Goal: Task Accomplishment & Management: Manage account settings

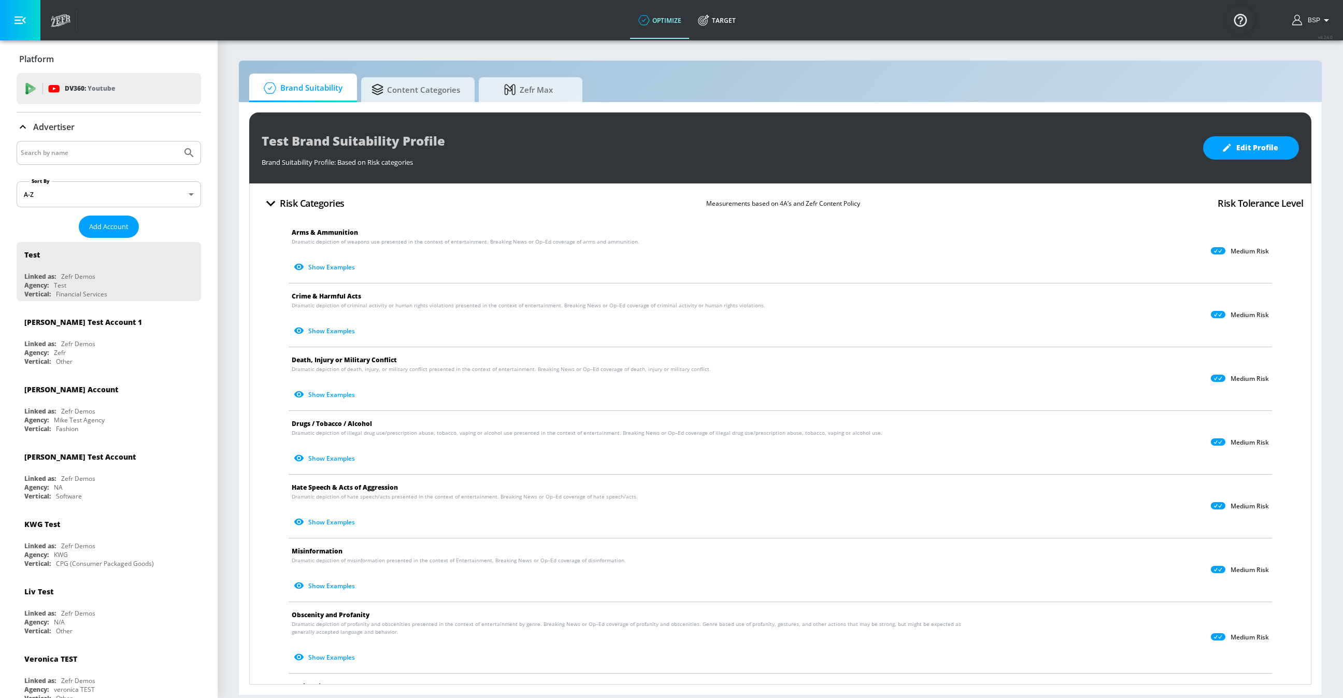
click at [1299, 8] on div "BSP" at bounding box center [1312, 20] width 51 height 40
click at [1302, 17] on icon "button" at bounding box center [1297, 20] width 11 height 11
click at [1302, 17] on div at bounding box center [671, 349] width 1343 height 698
click at [1334, 24] on div "BSP" at bounding box center [1312, 20] width 51 height 40
click at [1316, 21] on span "BSP" at bounding box center [1311, 20] width 17 height 7
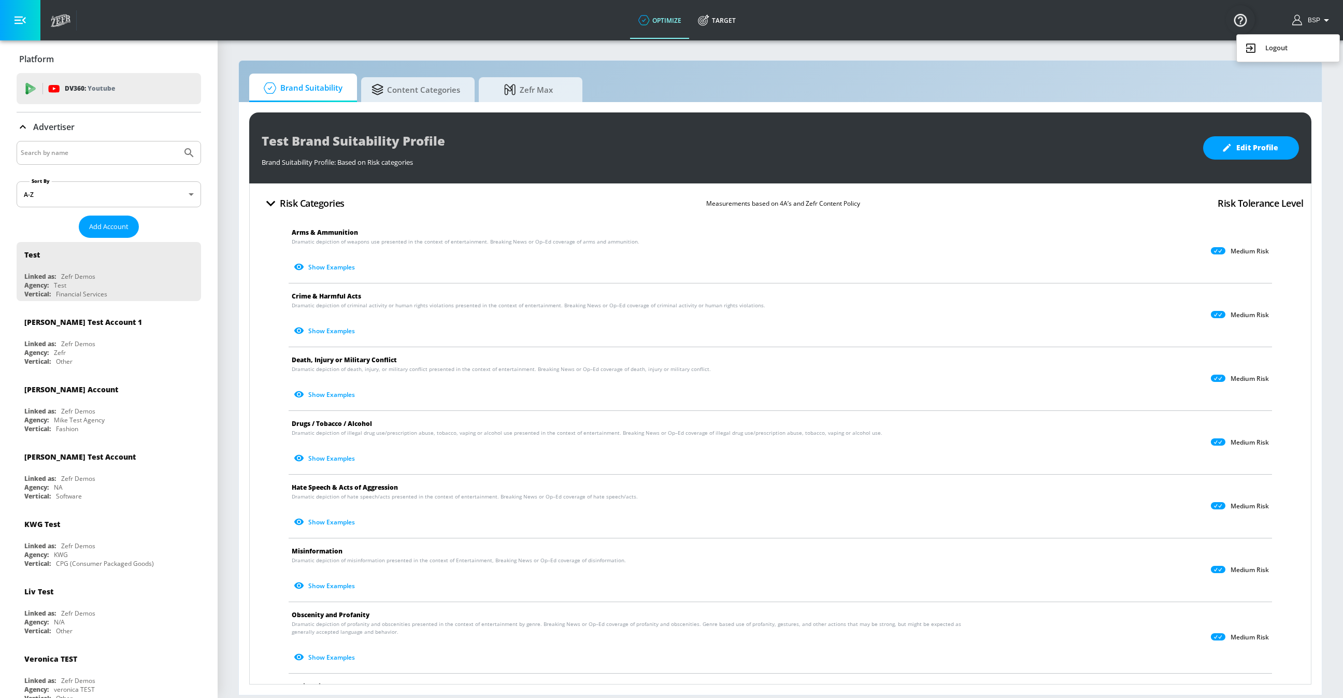
click at [1271, 48] on div "Logout" at bounding box center [1287, 48] width 87 height 12
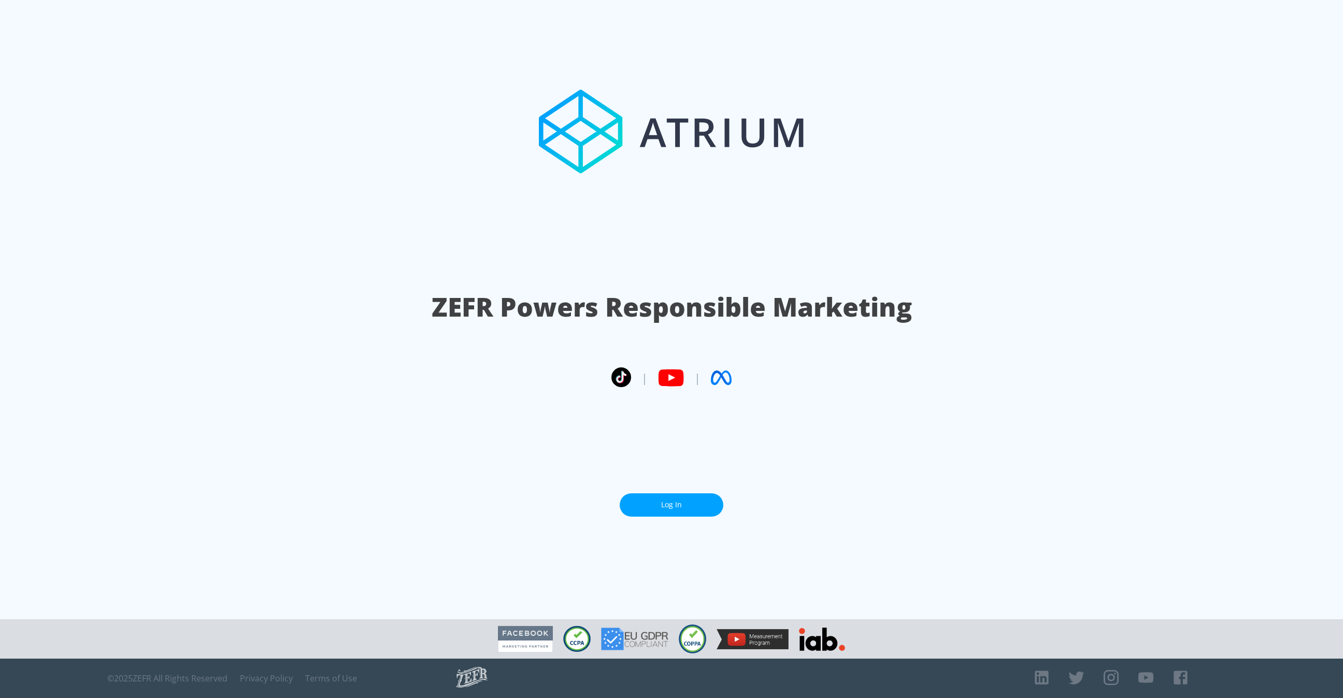
click at [666, 504] on link "Log In" at bounding box center [672, 504] width 104 height 23
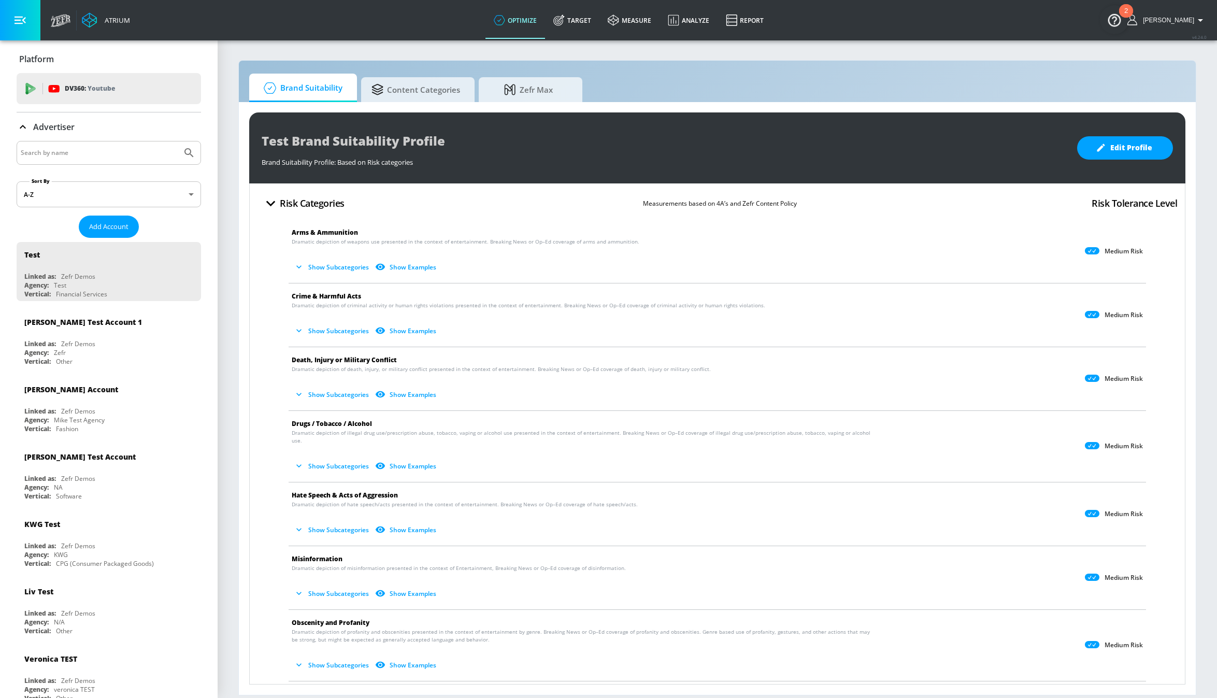
click at [1176, 18] on span "Shannon" at bounding box center [1166, 20] width 55 height 7
click at [1162, 39] on li "Logout" at bounding box center [1162, 48] width 103 height 19
click at [1188, 13] on div "Shannon" at bounding box center [1167, 20] width 90 height 40
click at [1186, 17] on span "Shannon" at bounding box center [1166, 20] width 55 height 7
click at [1143, 52] on div "Logout" at bounding box center [1161, 48] width 87 height 12
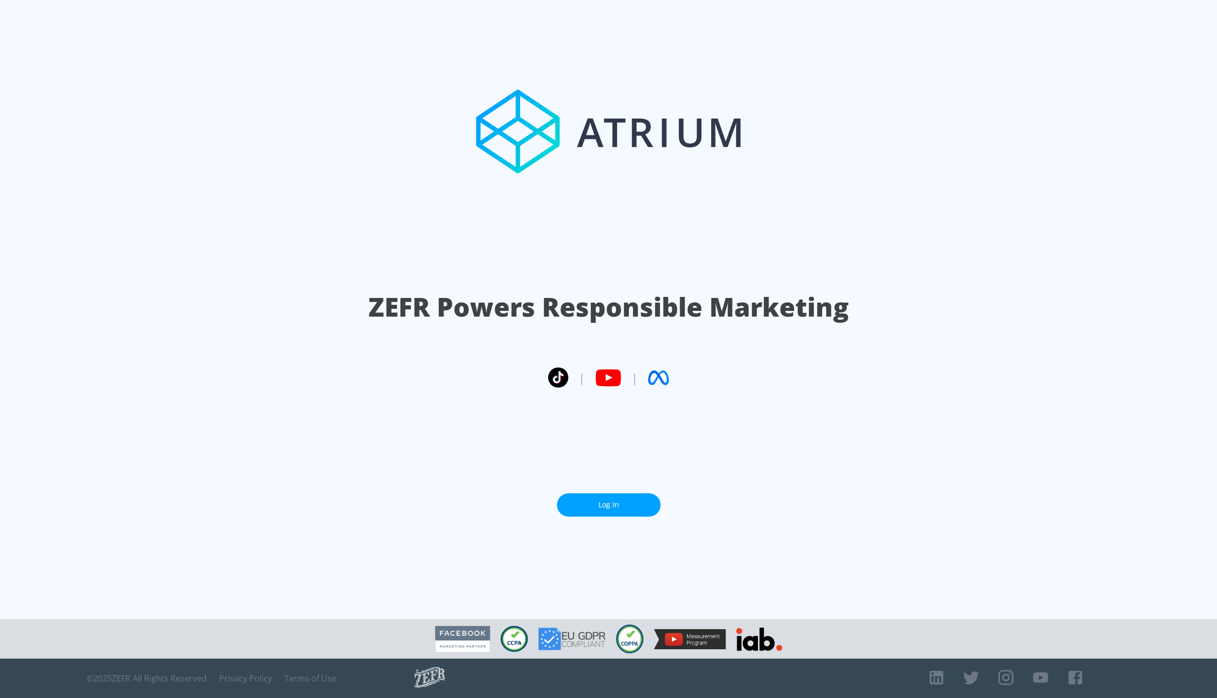
click at [586, 494] on link "Log In" at bounding box center [609, 504] width 104 height 23
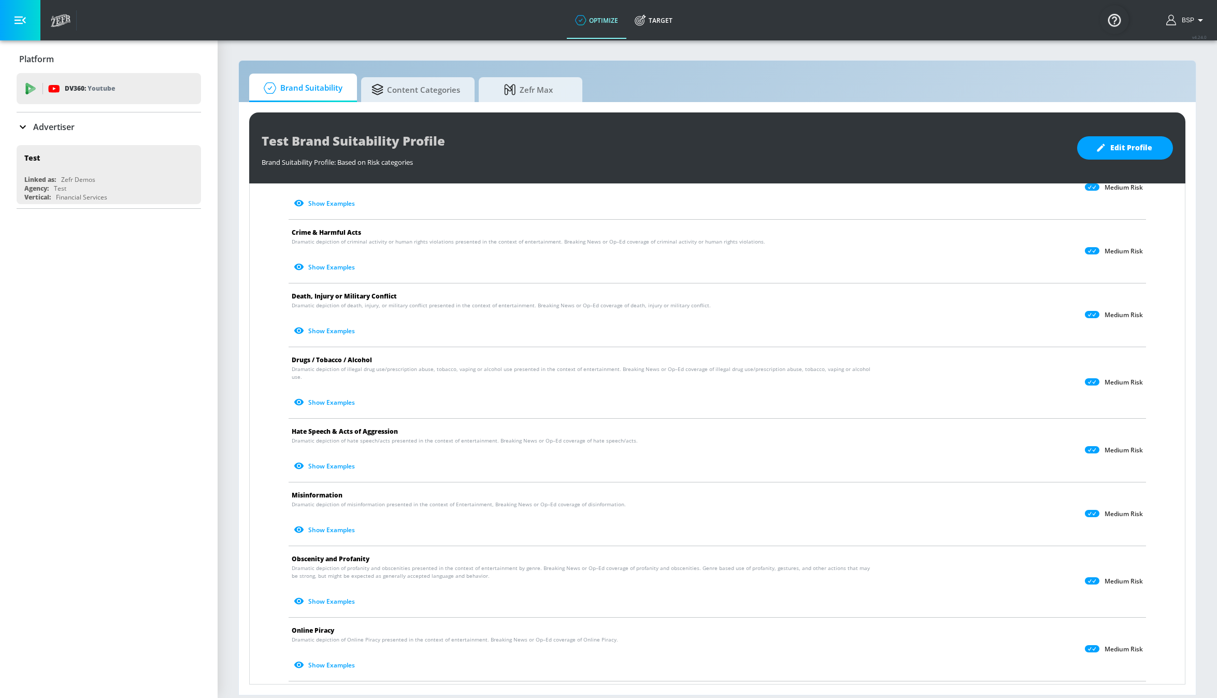
scroll to position [79, 0]
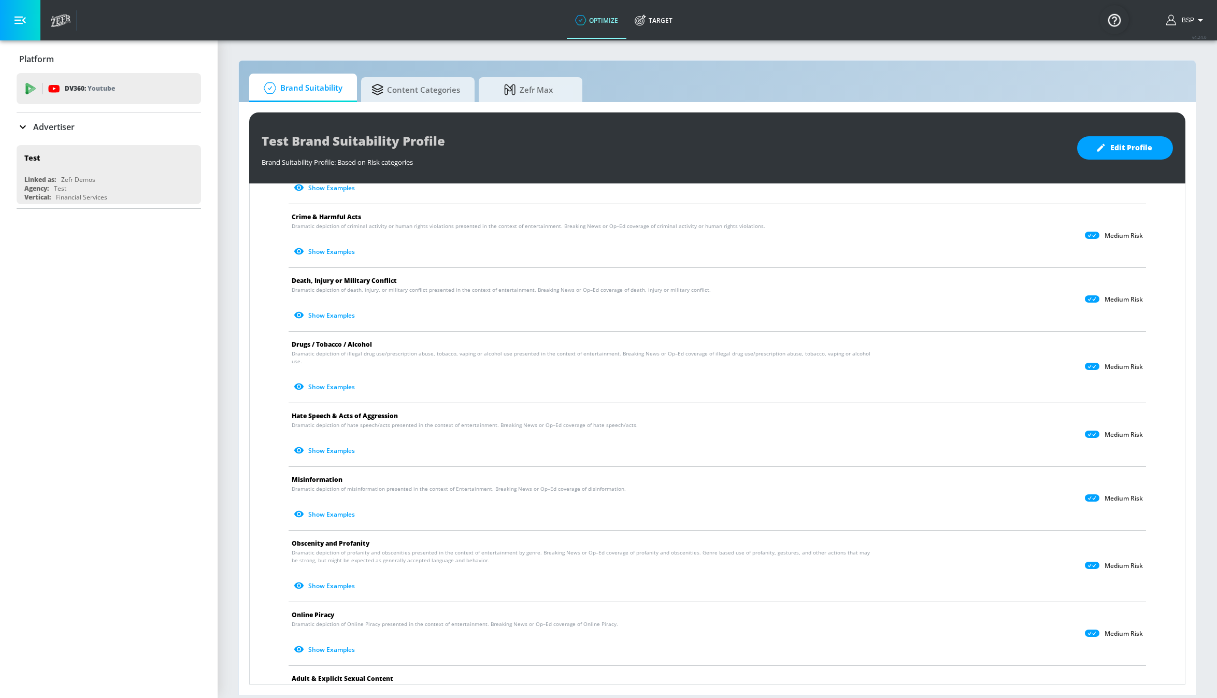
click at [62, 117] on div "Advertiser" at bounding box center [109, 126] width 184 height 29
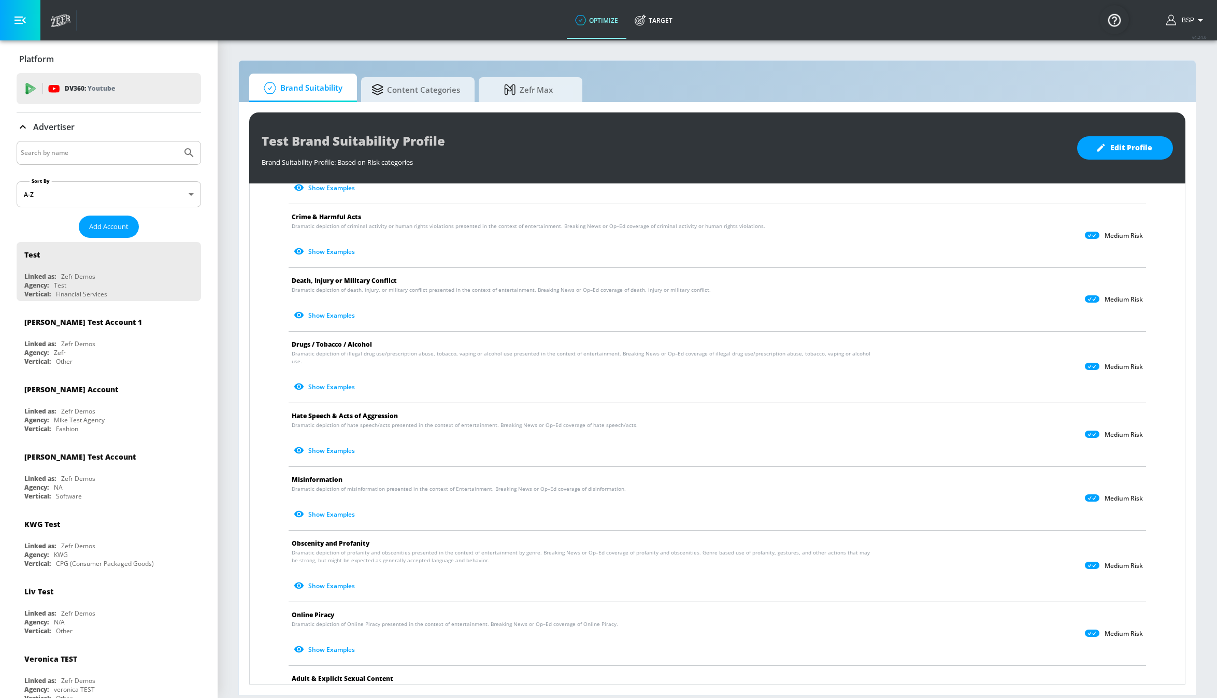
click at [48, 115] on div "Advertiser" at bounding box center [109, 126] width 184 height 29
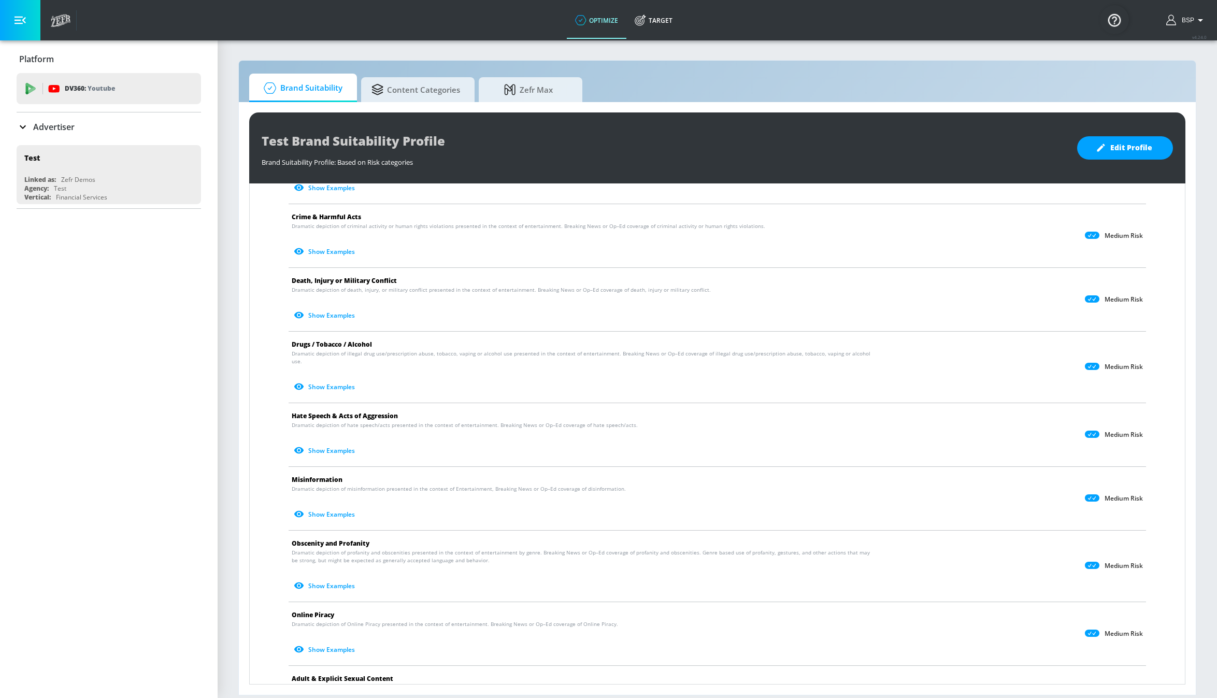
click at [48, 124] on p "Advertiser" at bounding box center [53, 126] width 41 height 11
